Goal: Task Accomplishment & Management: Manage account settings

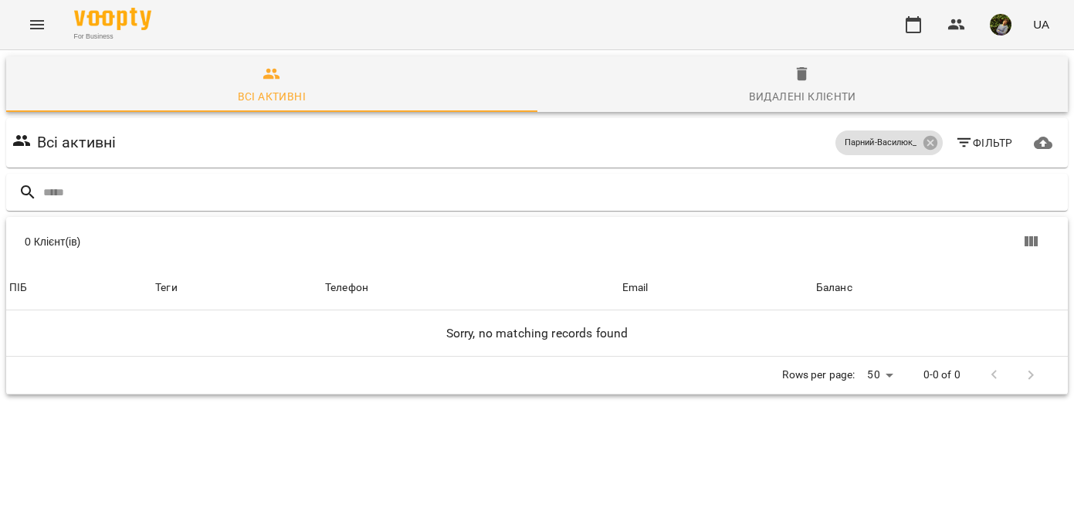
click at [39, 27] on icon "Menu" at bounding box center [37, 24] width 19 height 19
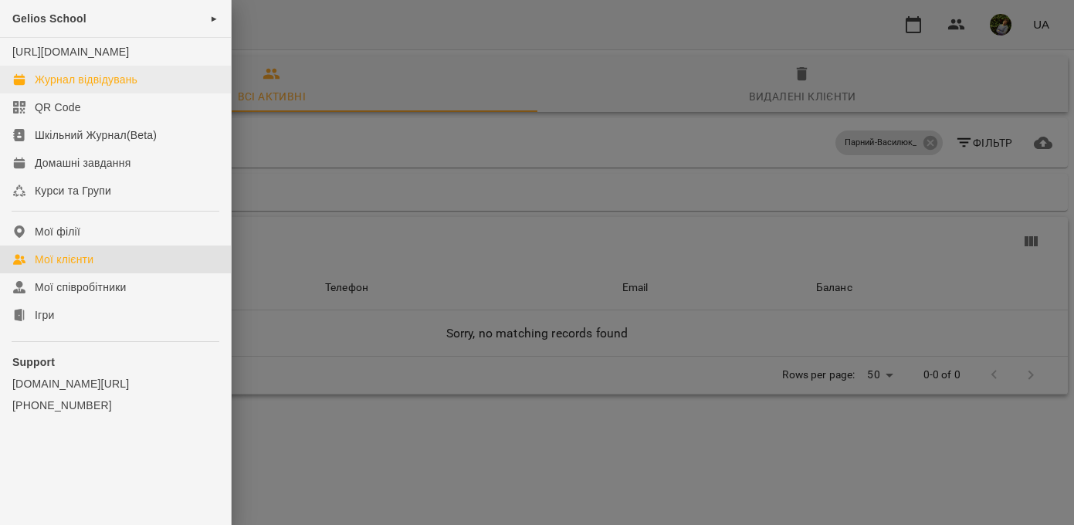
click at [85, 87] on div "Журнал відвідувань" at bounding box center [86, 79] width 103 height 15
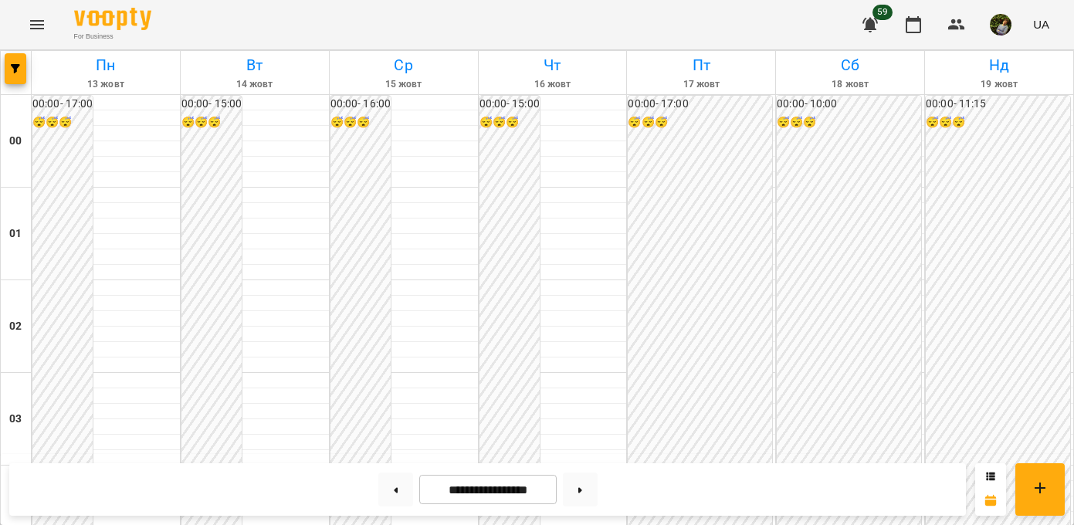
scroll to position [1178, 0]
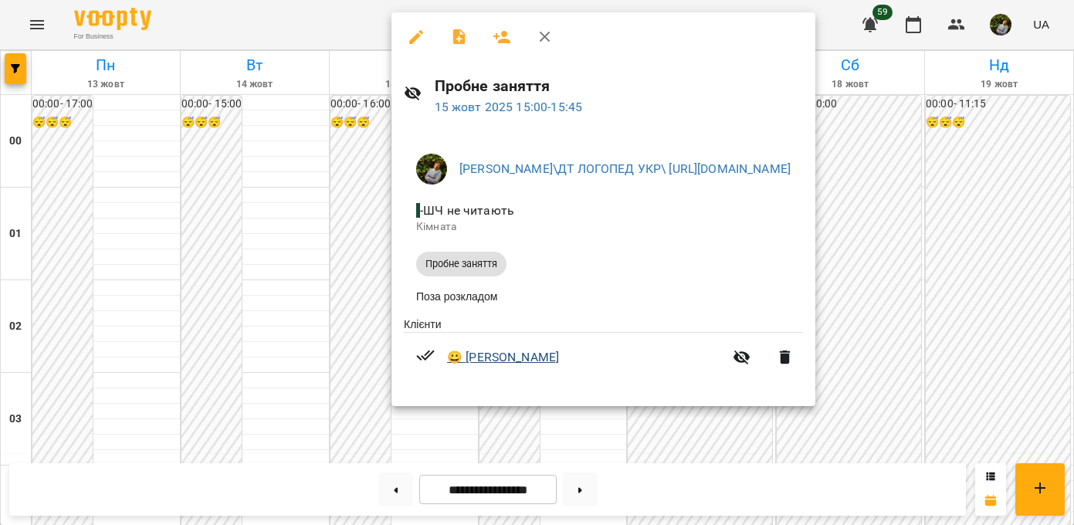
click at [535, 361] on link "😀 [PERSON_NAME]" at bounding box center [503, 357] width 112 height 19
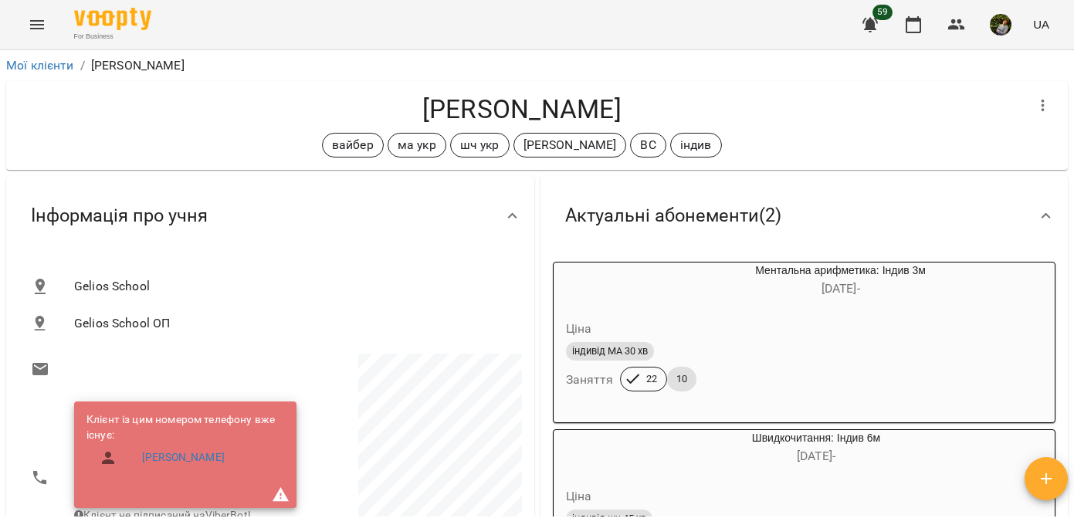
click at [40, 22] on icon "Menu" at bounding box center [37, 24] width 19 height 19
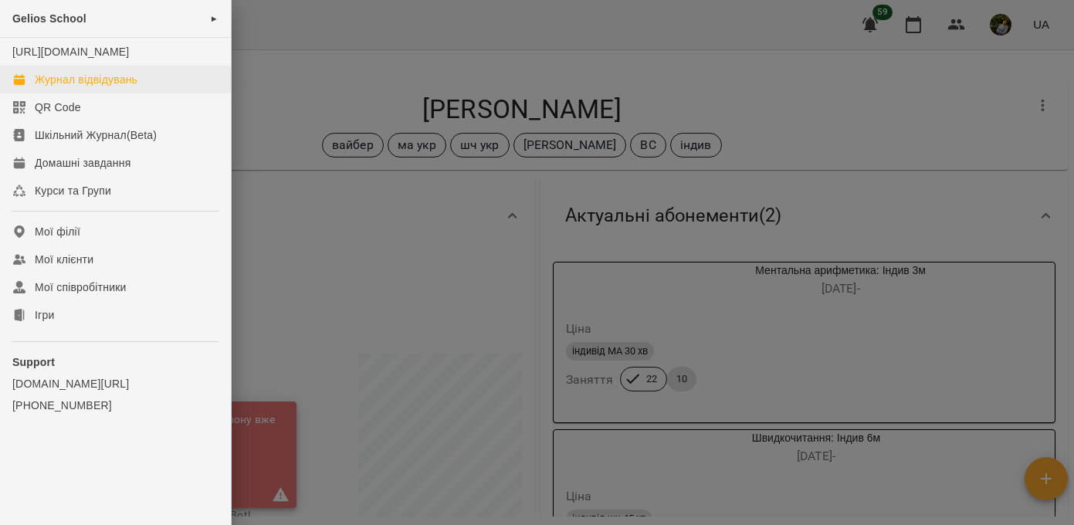
click at [73, 87] on div "Журнал відвідувань" at bounding box center [86, 79] width 103 height 15
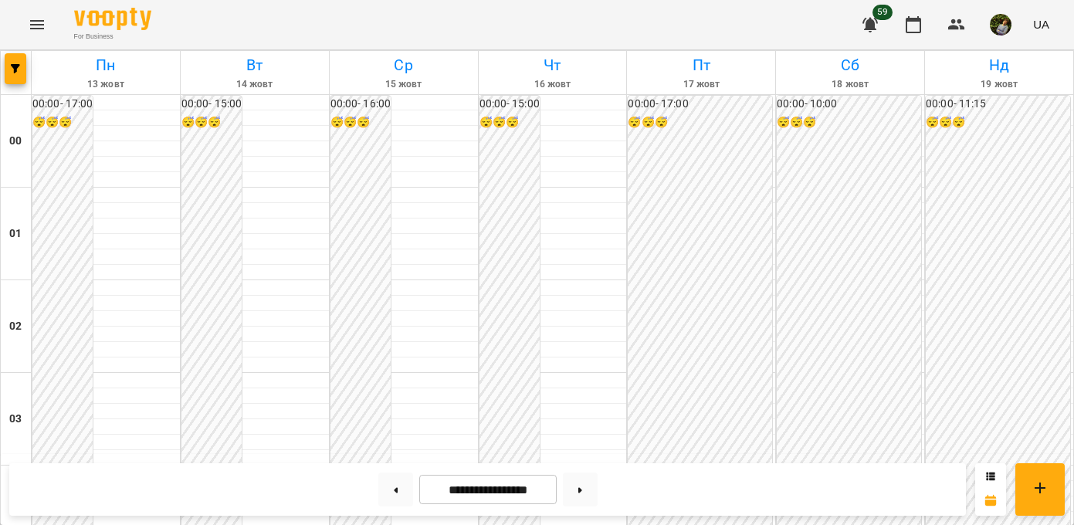
scroll to position [1086, 0]
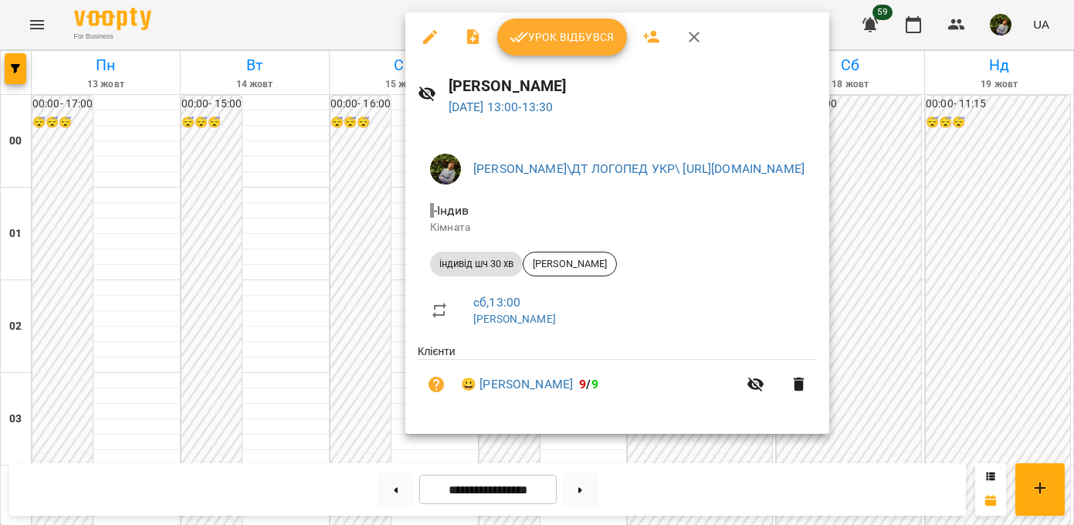
click at [271, 311] on div at bounding box center [537, 262] width 1074 height 525
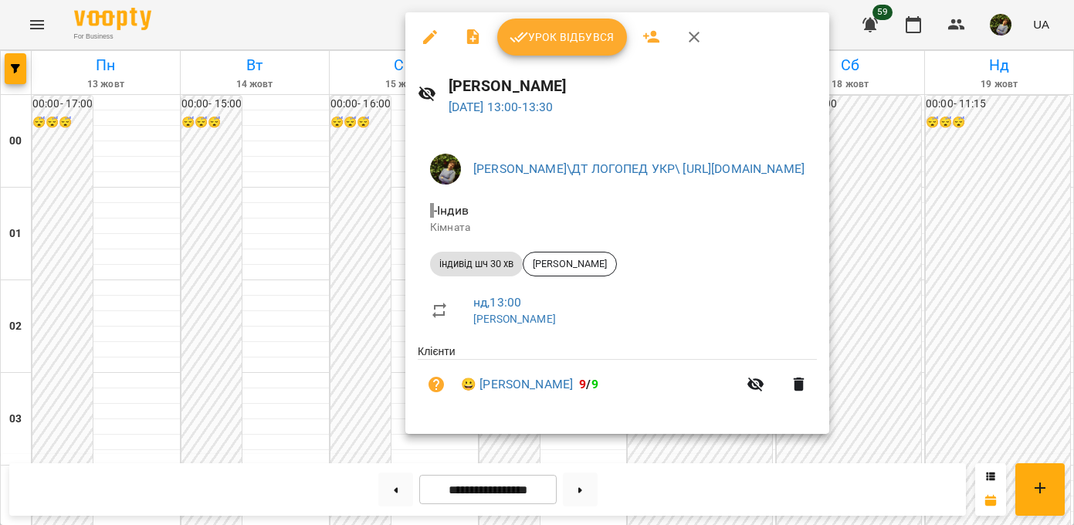
click at [290, 297] on div at bounding box center [537, 262] width 1074 height 525
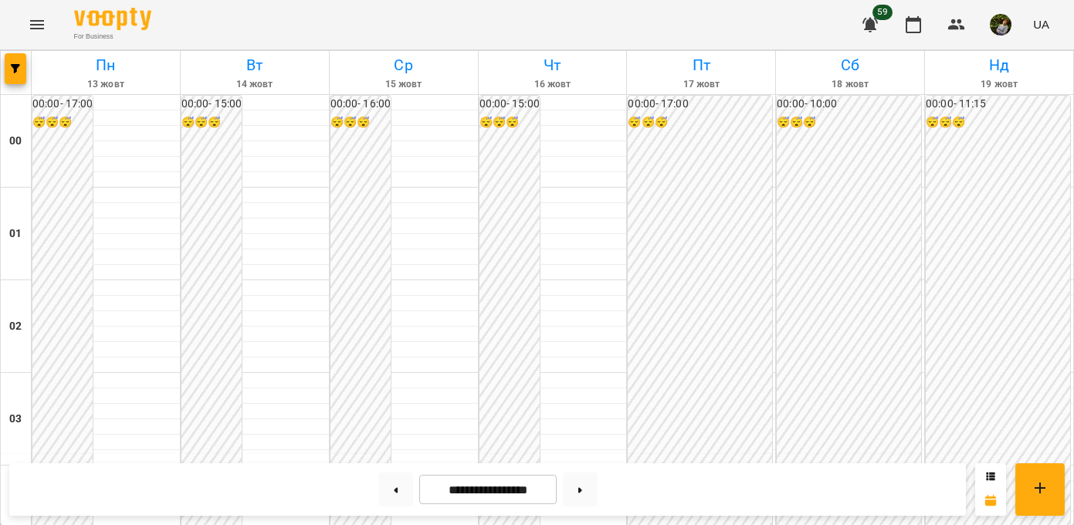
scroll to position [1550, 0]
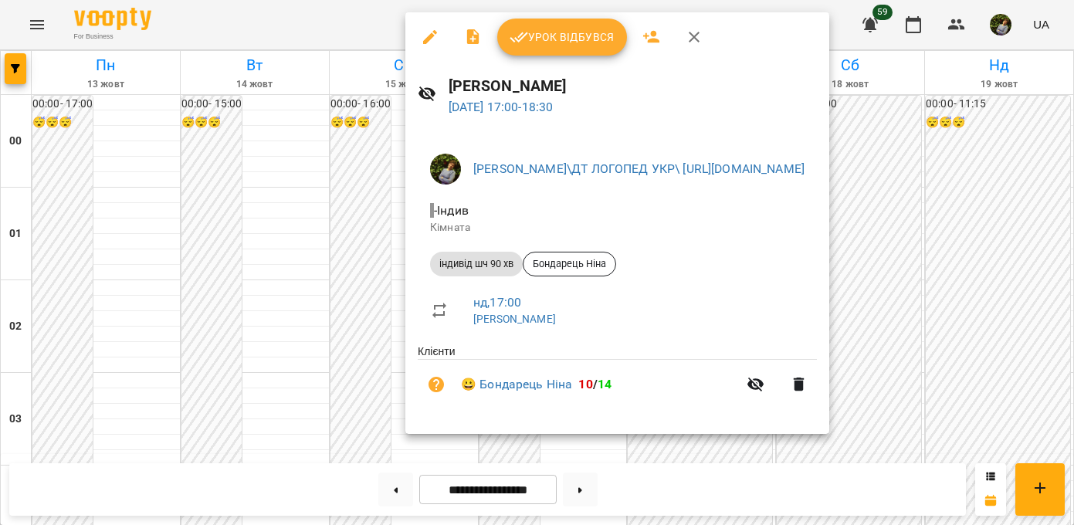
click at [100, 313] on div at bounding box center [537, 262] width 1074 height 525
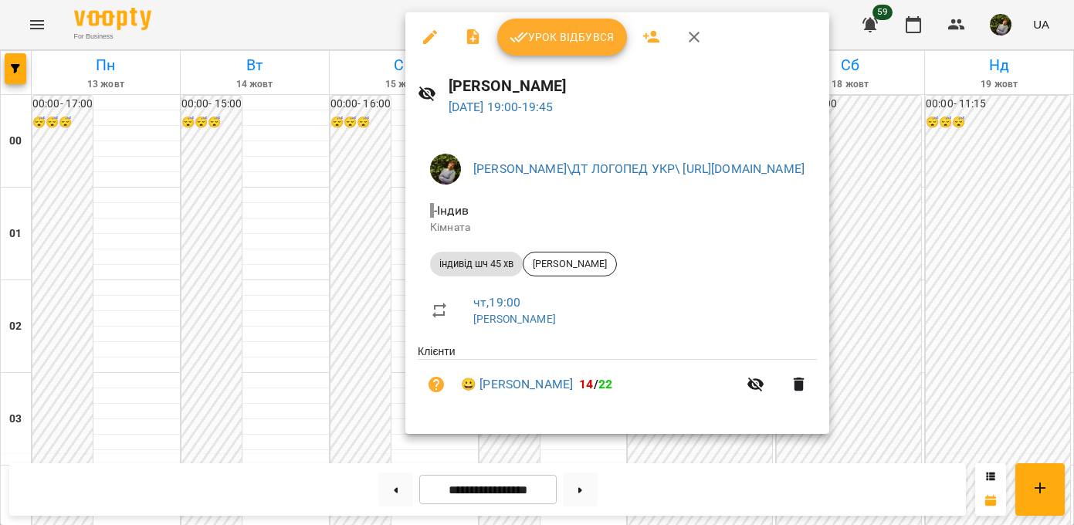
click at [84, 309] on div at bounding box center [537, 262] width 1074 height 525
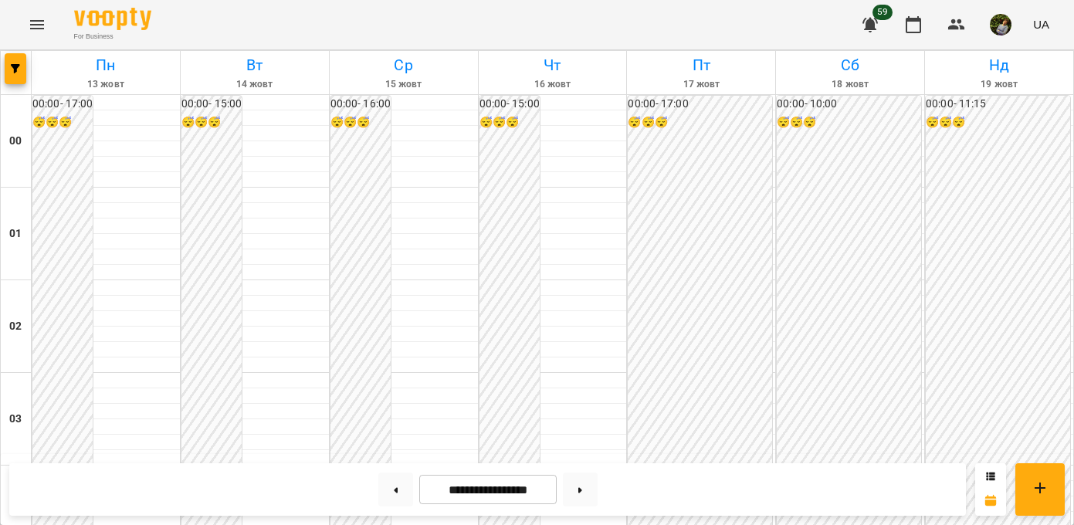
scroll to position [1389, 0]
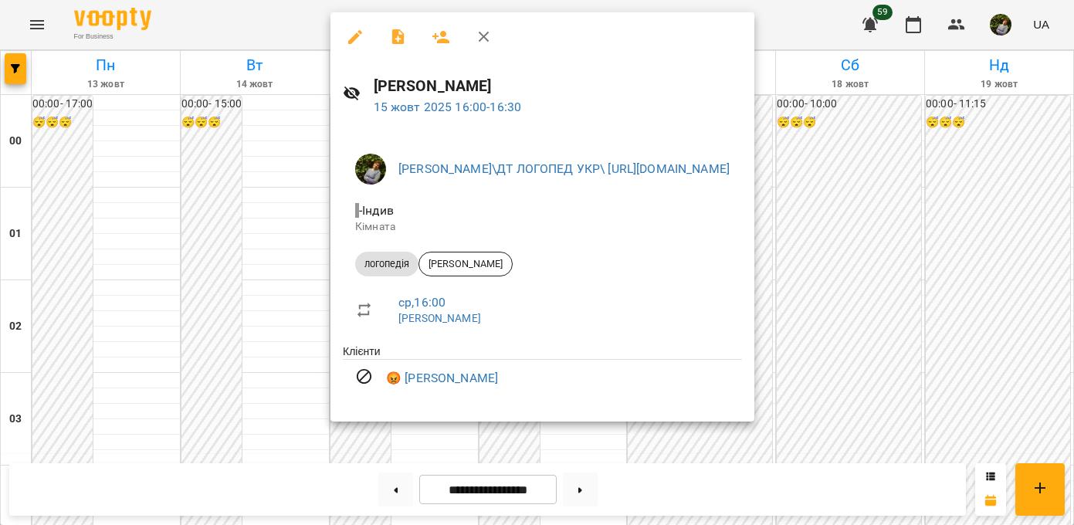
click at [131, 247] on div at bounding box center [537, 262] width 1074 height 525
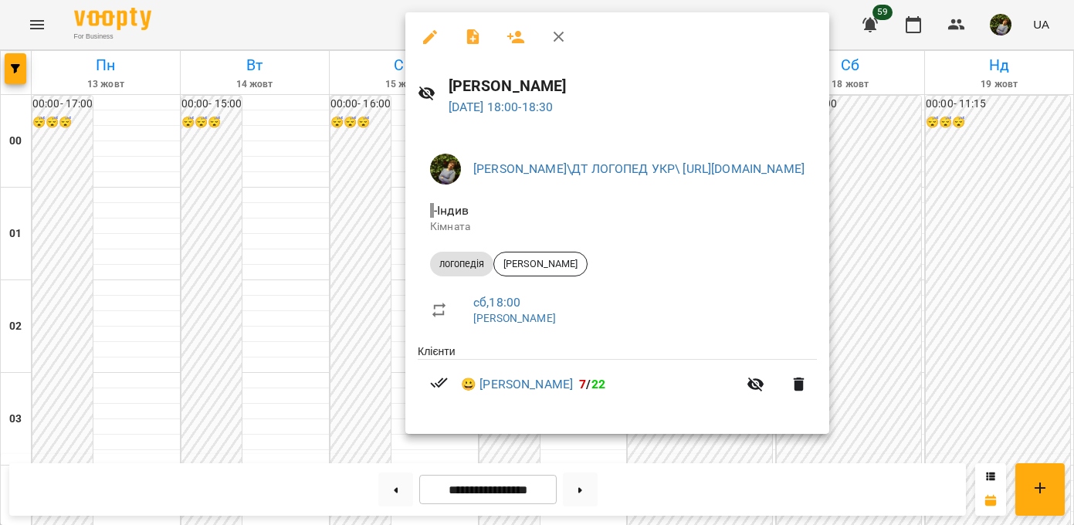
click at [144, 212] on div at bounding box center [537, 262] width 1074 height 525
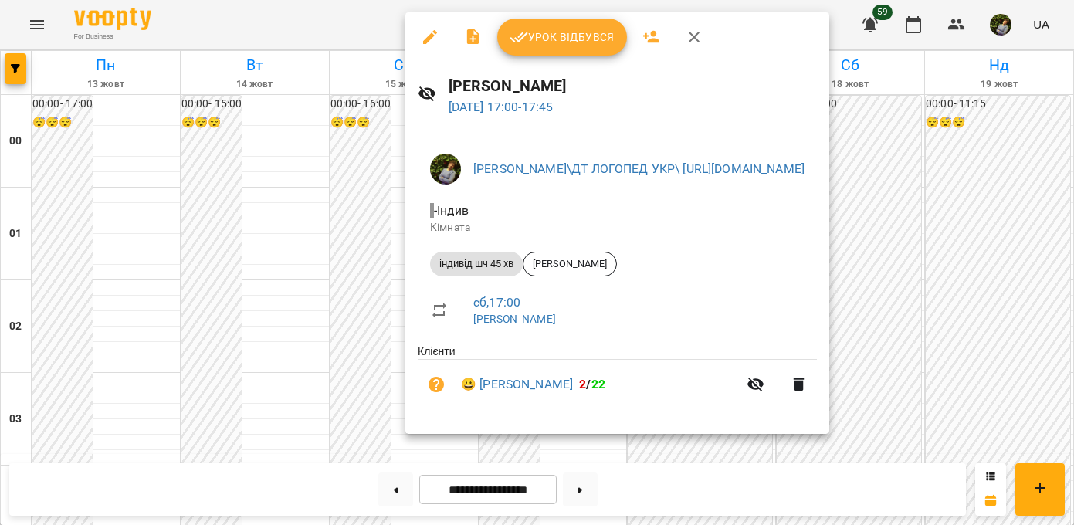
click at [125, 245] on div at bounding box center [537, 262] width 1074 height 525
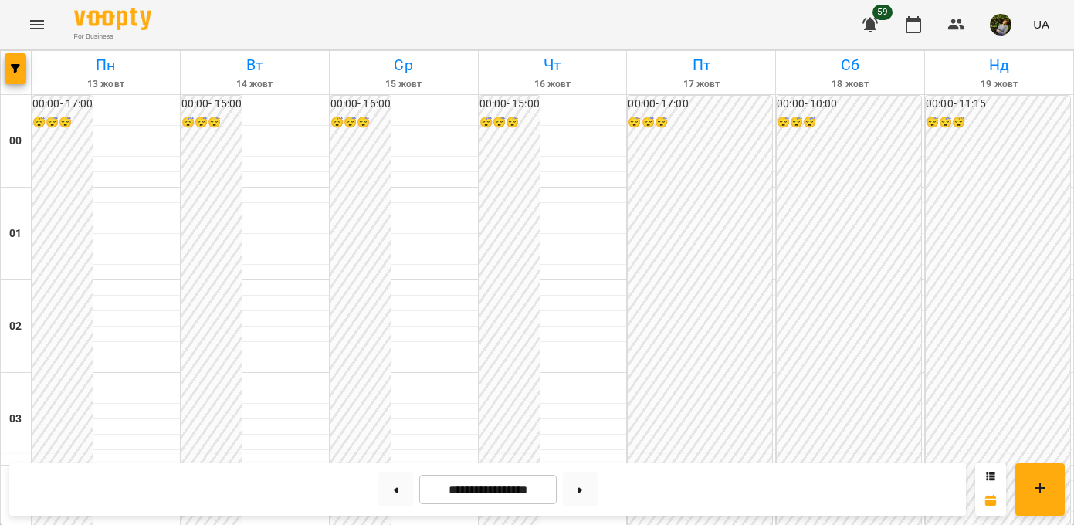
scroll to position [720, 0]
